Goal: Navigation & Orientation: Find specific page/section

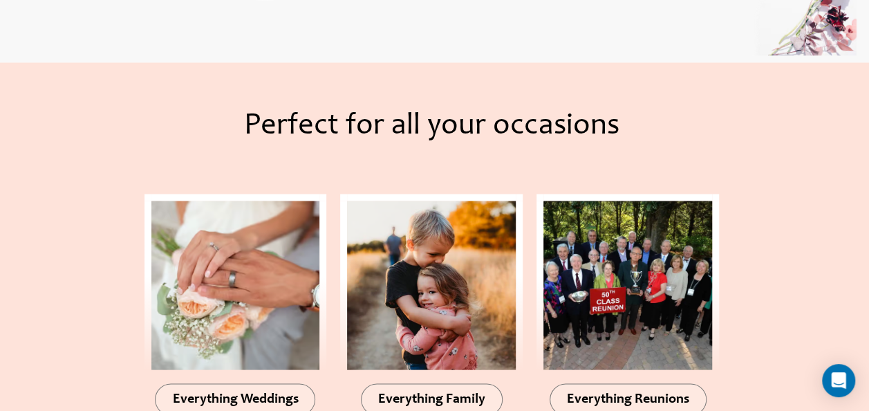
scroll to position [1313, 0]
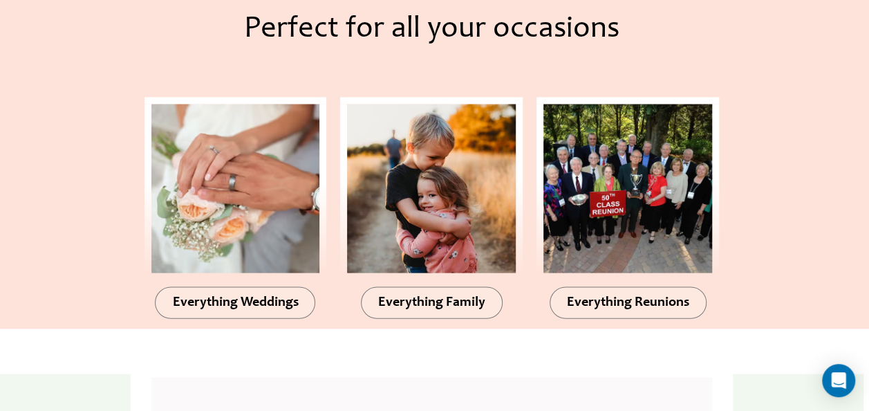
click at [255, 195] on img at bounding box center [235, 188] width 169 height 169
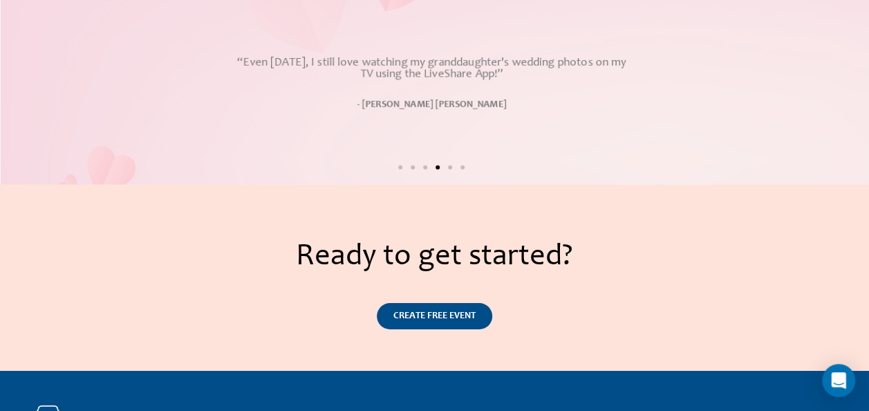
scroll to position [2004, 0]
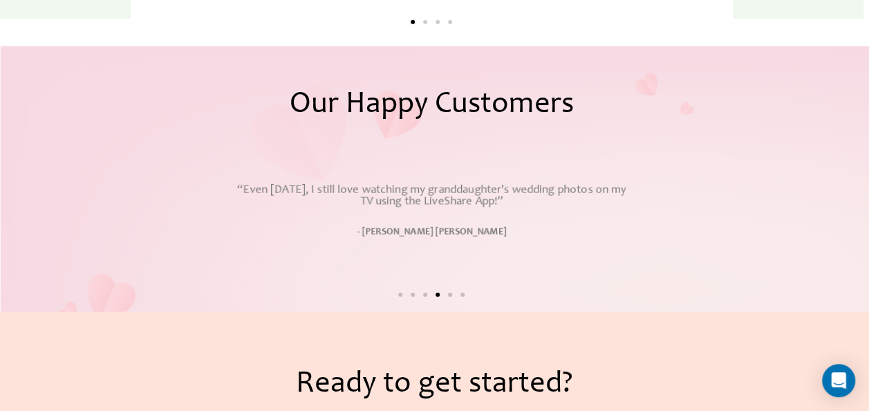
click at [399, 296] on span "Go to slide 1" at bounding box center [400, 294] width 4 height 4
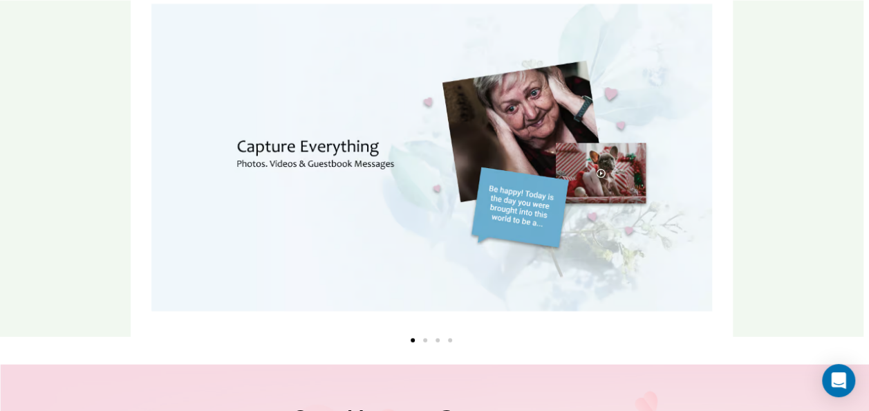
scroll to position [1686, 0]
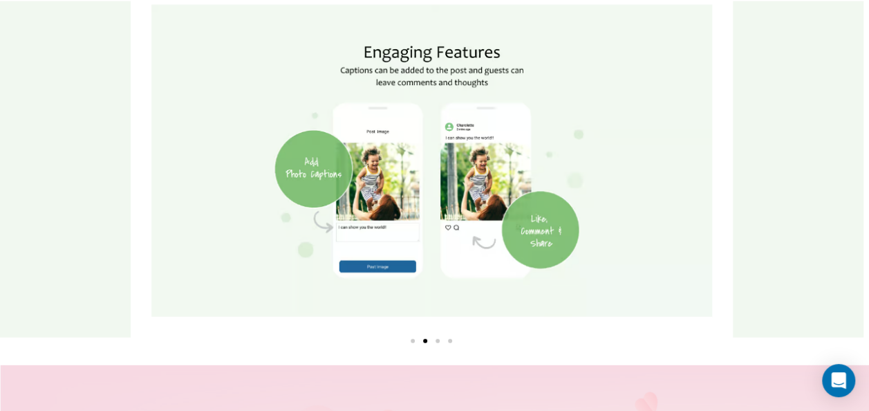
click at [415, 344] on div "Image Carousel" at bounding box center [432, 339] width 589 height 17
click at [412, 339] on div "Image Carousel" at bounding box center [432, 339] width 589 height 17
click at [412, 341] on span "Go to slide 1" at bounding box center [413, 341] width 4 height 4
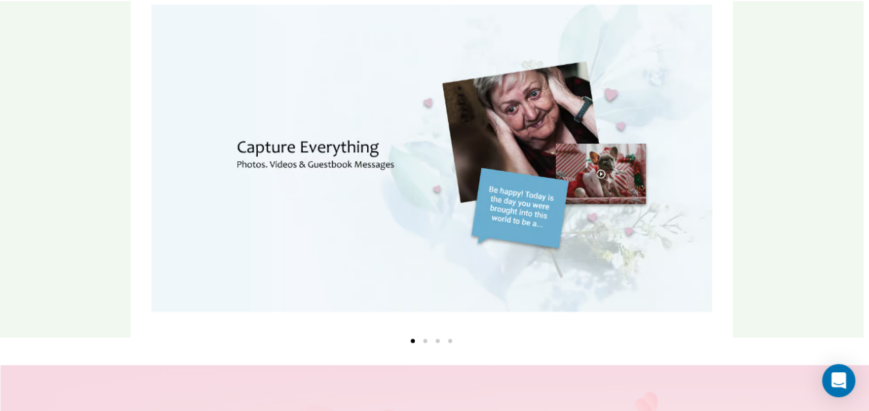
click at [422, 343] on div "Image Carousel" at bounding box center [432, 339] width 589 height 17
click at [424, 340] on span "Go to slide 2" at bounding box center [425, 341] width 4 height 4
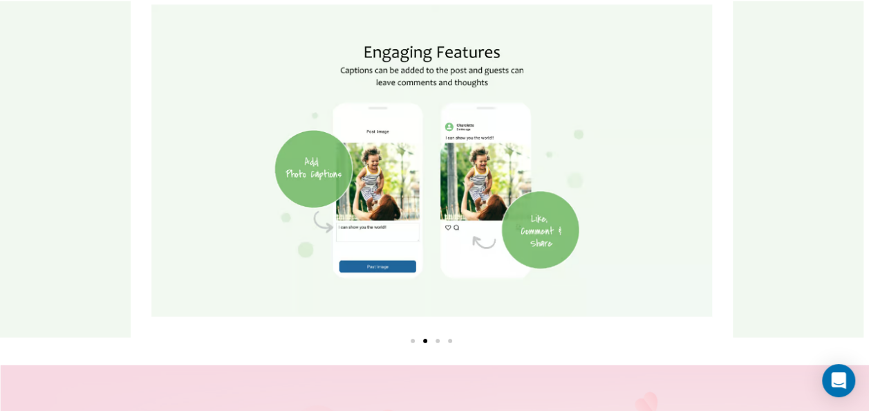
click at [435, 341] on div "Image Carousel" at bounding box center [432, 339] width 589 height 17
click at [435, 343] on div "Image Carousel" at bounding box center [432, 339] width 589 height 17
click at [439, 343] on div "Image Carousel" at bounding box center [432, 339] width 589 height 17
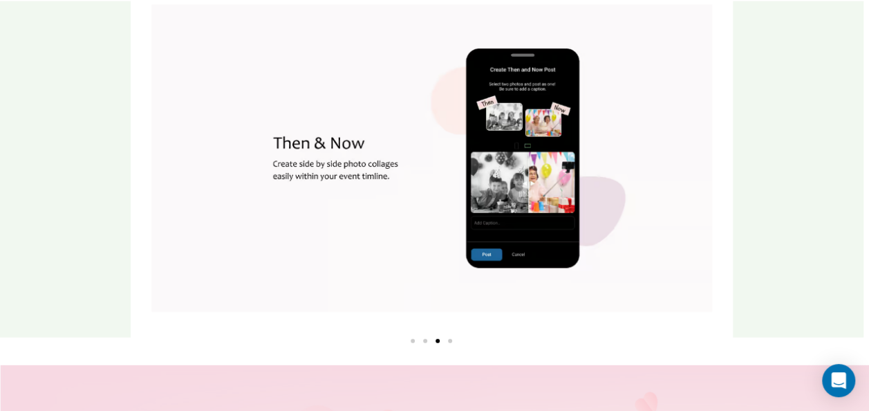
click at [448, 341] on span "Go to slide 4" at bounding box center [450, 341] width 4 height 4
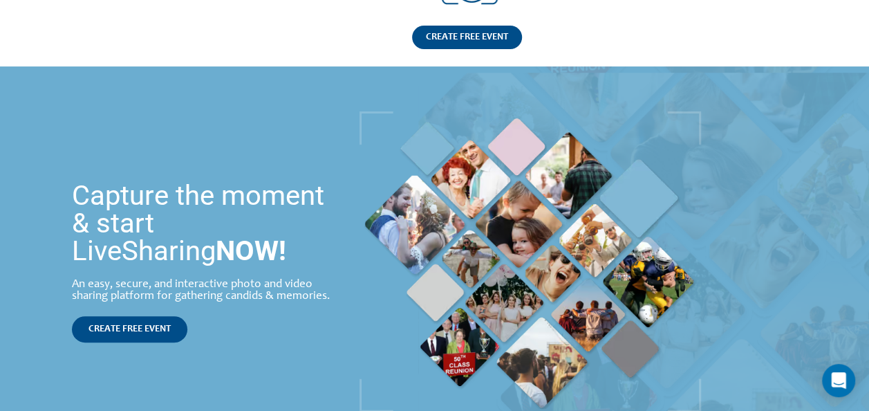
scroll to position [0, 0]
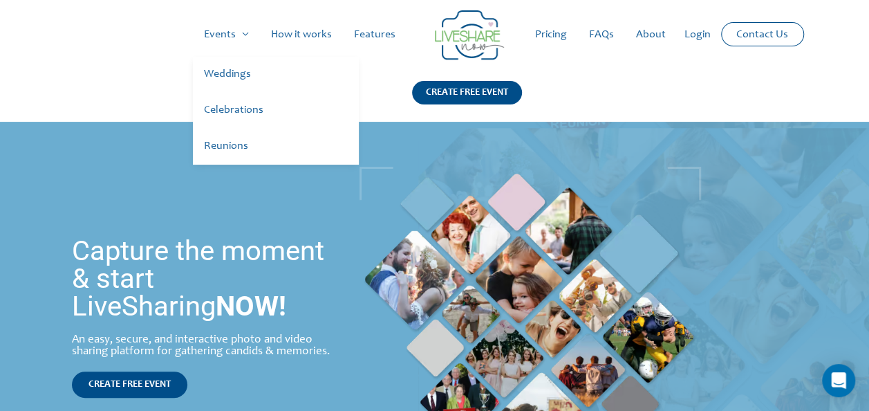
click at [233, 35] on link "Events" at bounding box center [226, 34] width 67 height 44
